Goal: Navigation & Orientation: Find specific page/section

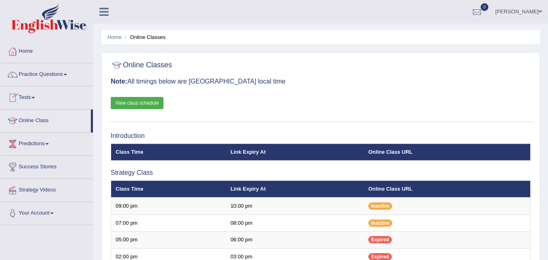
click at [39, 75] on link "Practice Questions" at bounding box center [46, 73] width 92 height 20
